Goal: Obtain resource: Obtain resource

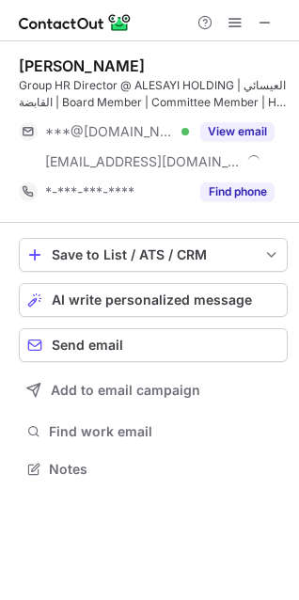
scroll to position [456, 299]
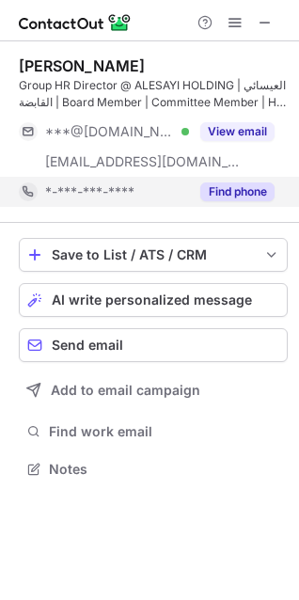
click at [249, 189] on button "Find phone" at bounding box center [237, 191] width 74 height 19
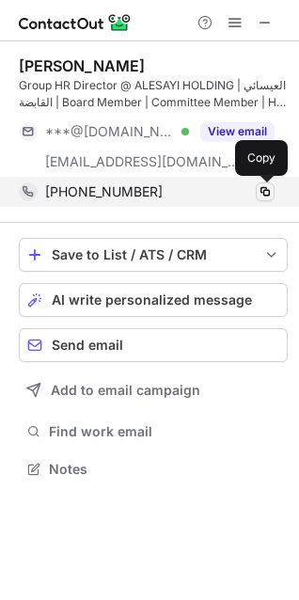
click at [264, 191] on span at bounding box center [265, 191] width 15 height 15
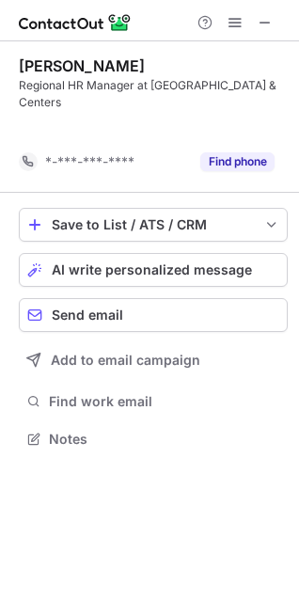
scroll to position [396, 299]
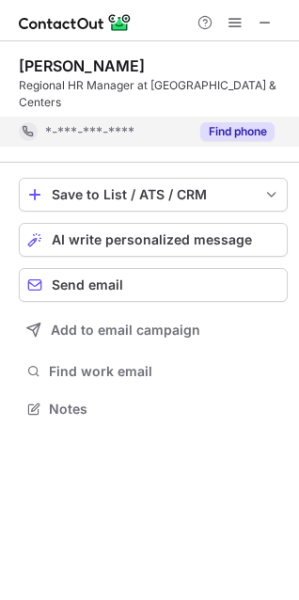
click at [232, 136] on button "Find phone" at bounding box center [237, 131] width 74 height 19
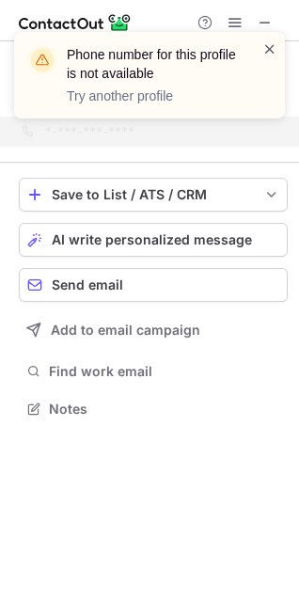
click at [272, 49] on span at bounding box center [269, 48] width 15 height 19
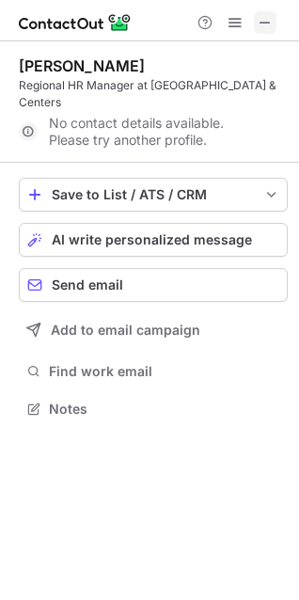
click at [258, 23] on span at bounding box center [265, 22] width 15 height 15
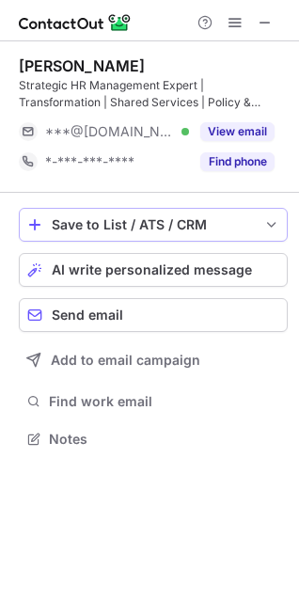
scroll to position [426, 299]
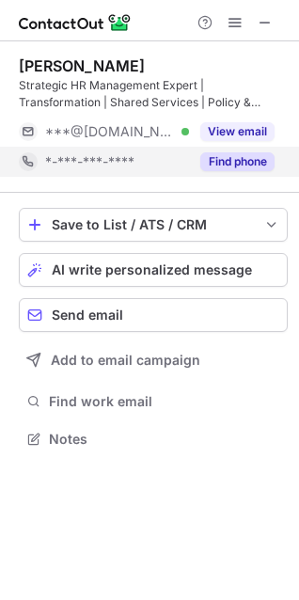
click at [224, 163] on button "Find phone" at bounding box center [237, 161] width 74 height 19
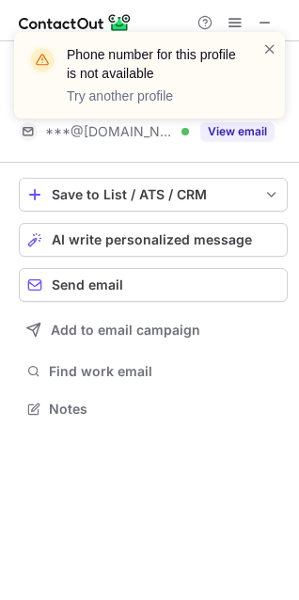
scroll to position [396, 299]
click at [268, 50] on span at bounding box center [269, 48] width 15 height 19
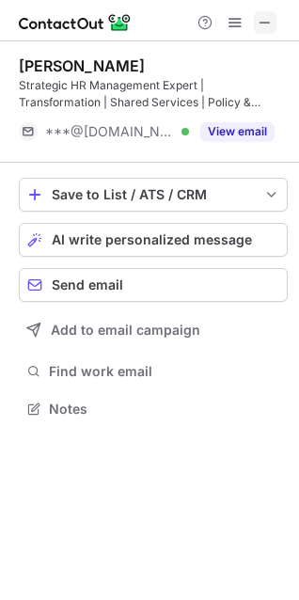
click at [267, 19] on span at bounding box center [265, 22] width 15 height 15
